Goal: Task Accomplishment & Management: Manage account settings

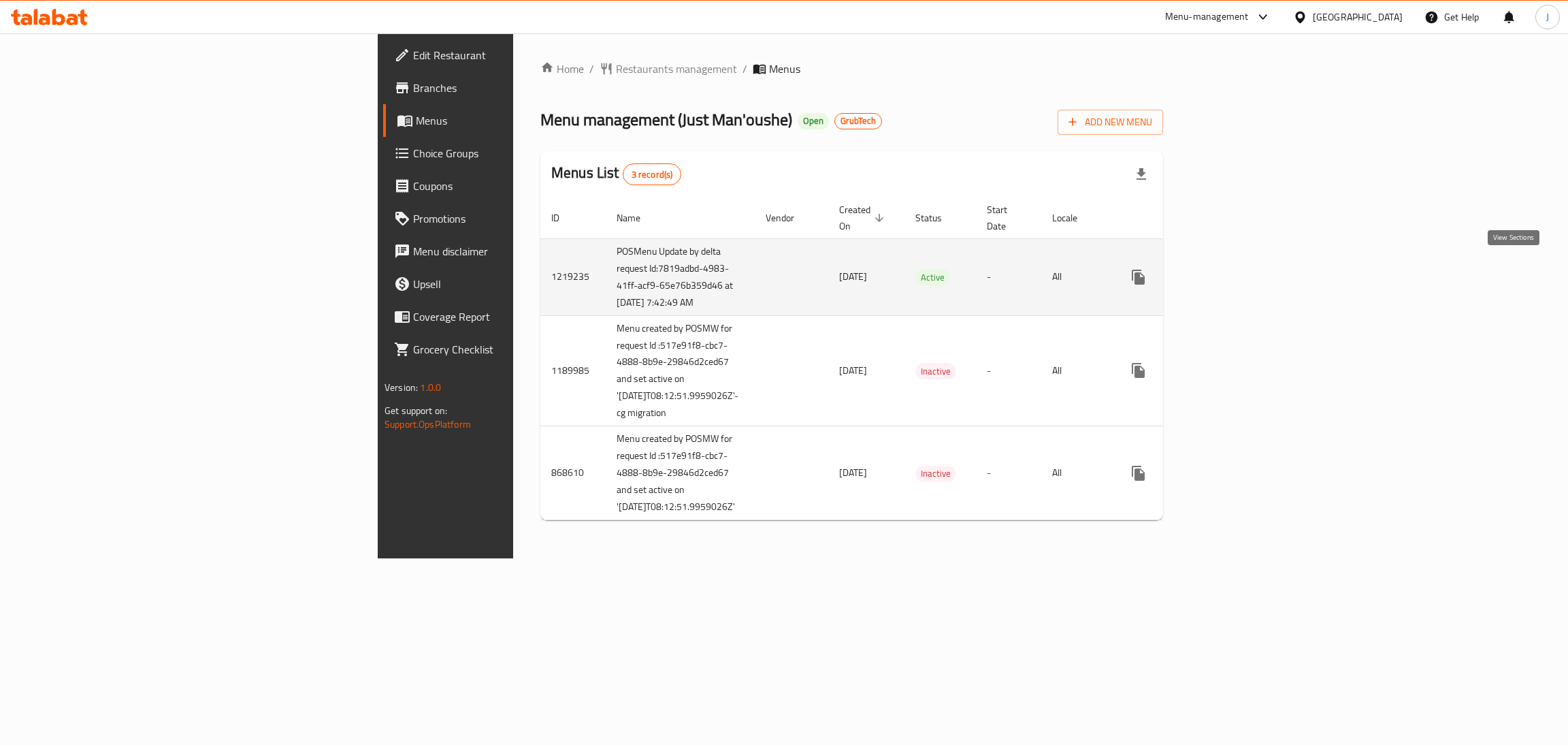
click at [1245, 271] on icon "enhanced table" at bounding box center [1236, 277] width 17 height 17
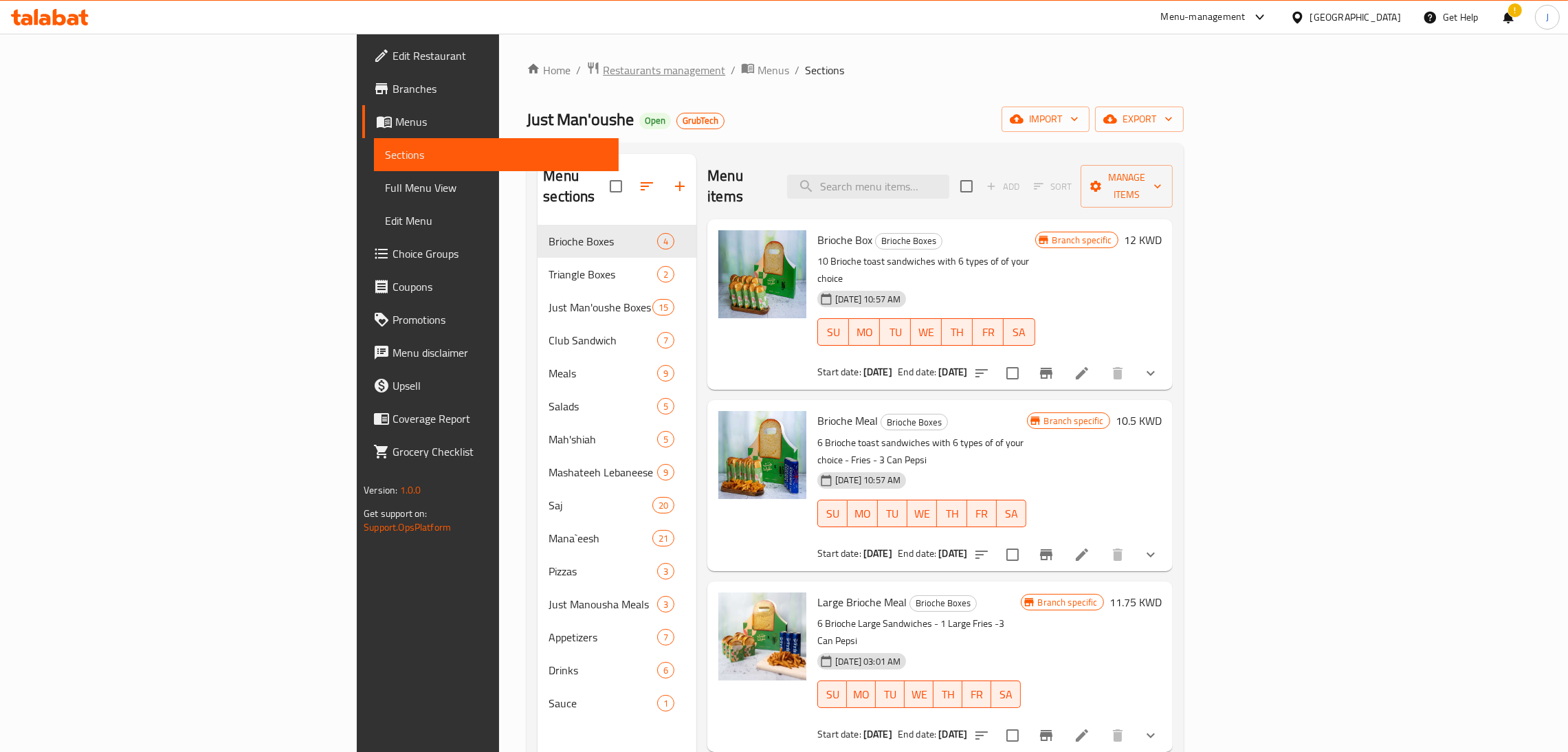
click at [603, 65] on span "Restaurants management" at bounding box center [664, 70] width 122 height 17
